Goal: Navigation & Orientation: Find specific page/section

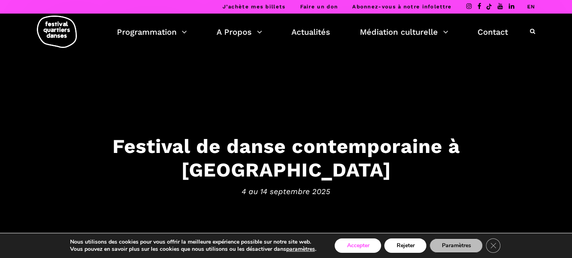
click at [357, 247] on button "Accepter" at bounding box center [357, 246] width 46 height 14
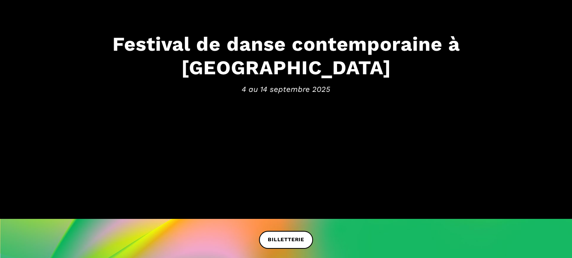
scroll to position [127, 0]
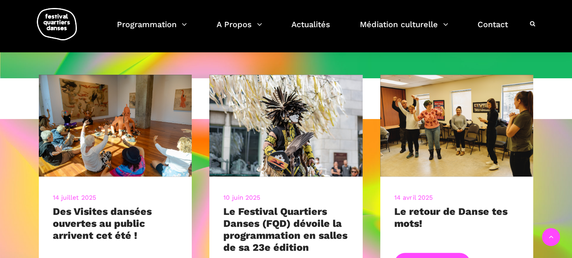
scroll to position [278, 0]
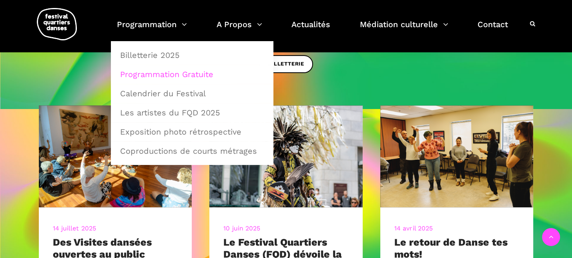
click at [169, 74] on link "Programmation Gratuite" at bounding box center [192, 74] width 154 height 18
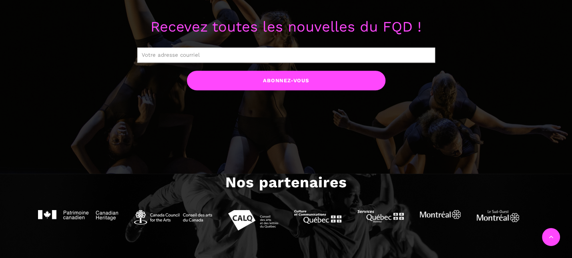
scroll to position [278, 0]
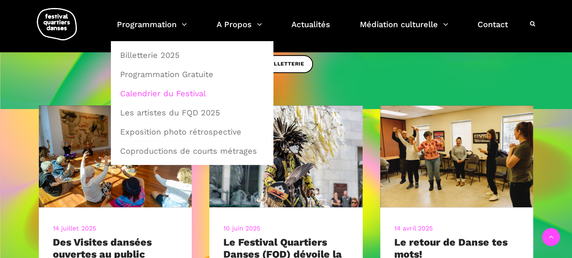
click at [163, 94] on link "Calendrier du Festival" at bounding box center [192, 93] width 154 height 18
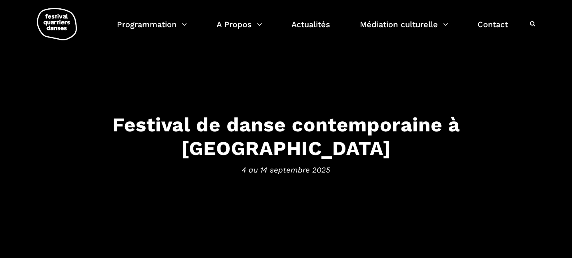
scroll to position [0, 0]
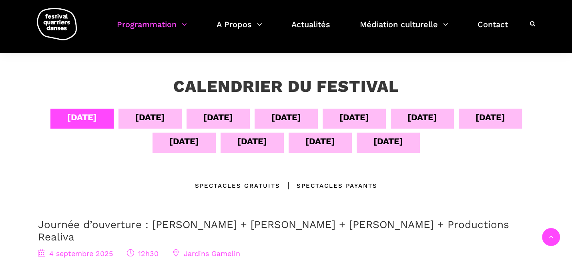
scroll to position [160, 0]
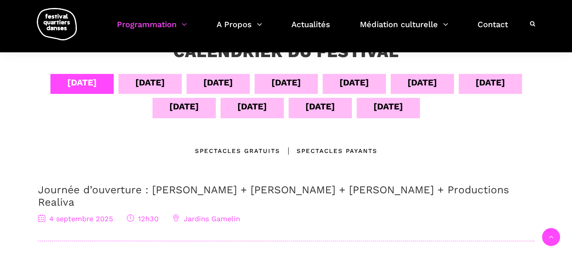
click at [143, 85] on div "[DATE]" at bounding box center [150, 83] width 30 height 14
